Goal: Obtain resource: Download file/media

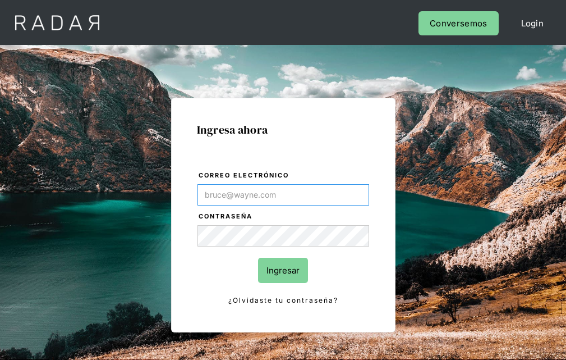
type input "[EMAIL_ADDRESS][PERSON_NAME][DOMAIN_NAME]"
click at [283, 270] on input "Ingresar" at bounding box center [283, 270] width 50 height 25
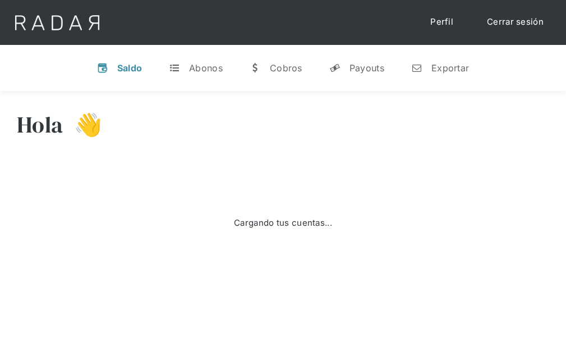
select select "prontopaga"
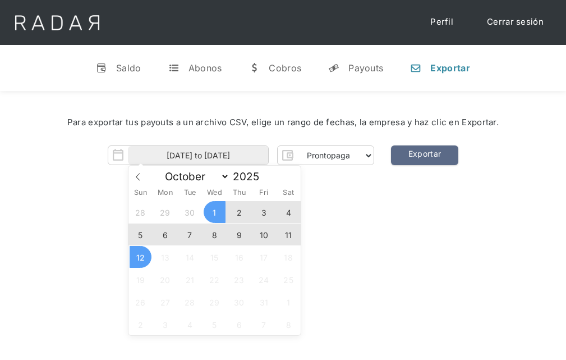
click at [289, 235] on span "11" at bounding box center [289, 234] width 22 height 22
type input "[DATE]"
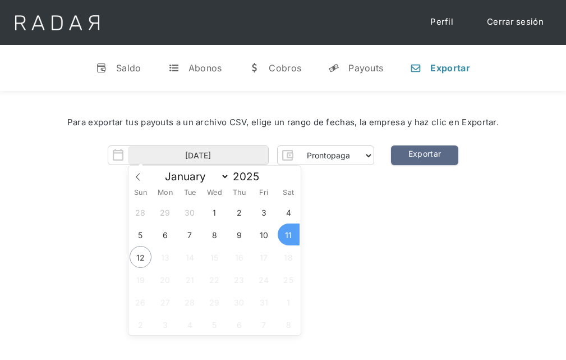
click at [289, 235] on span "11" at bounding box center [289, 234] width 22 height 22
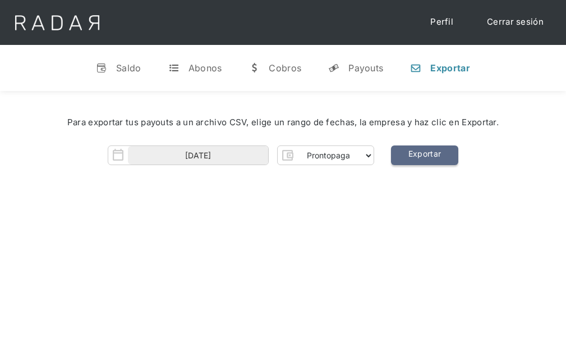
click at [424, 155] on link "Exportar" at bounding box center [424, 155] width 67 height 20
